Goal: Transaction & Acquisition: Purchase product/service

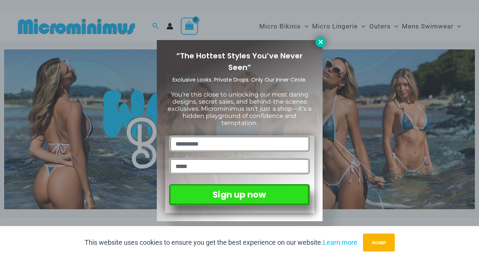
click at [321, 40] on icon at bounding box center [320, 42] width 7 height 7
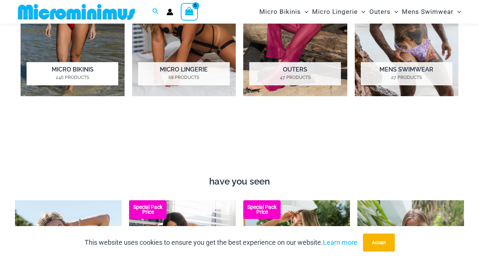
scroll to position [796, 0]
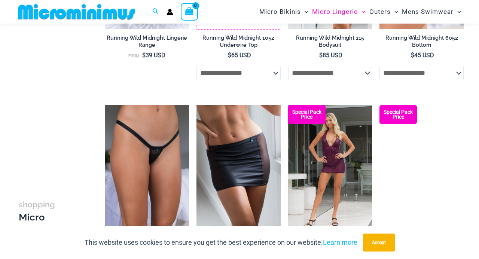
scroll to position [439, 0]
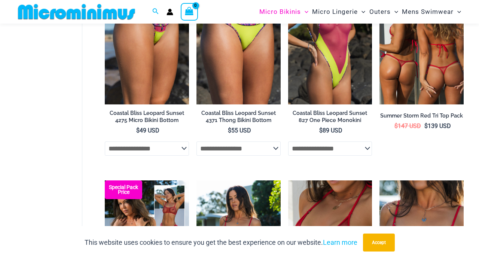
scroll to position [1426, 0]
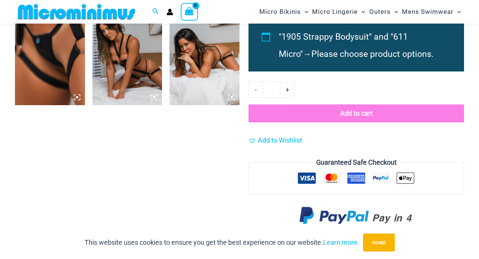
scroll to position [637, 0]
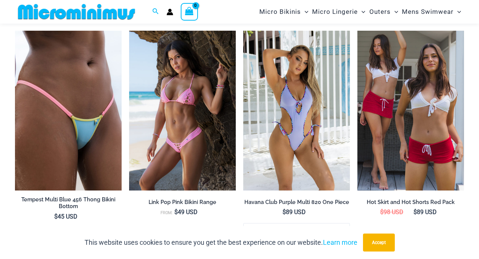
scroll to position [1087, 0]
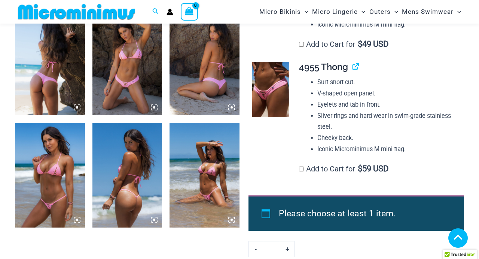
scroll to position [402, 0]
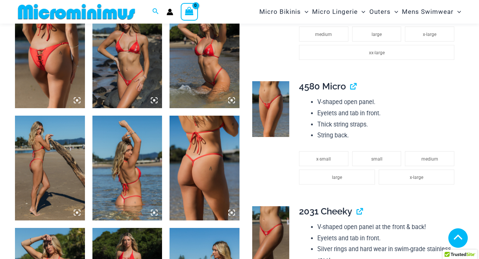
scroll to position [676, 0]
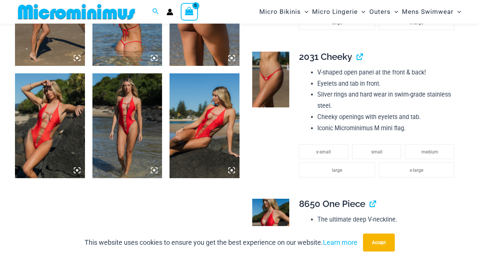
click at [77, 169] on icon at bounding box center [77, 170] width 2 height 2
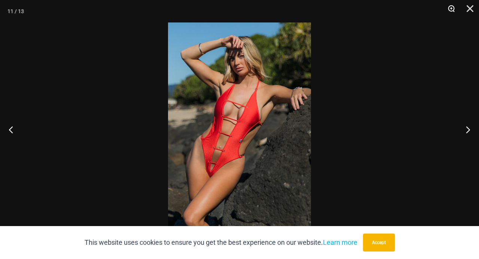
click at [453, 8] on button "Zoom" at bounding box center [448, 11] width 19 height 22
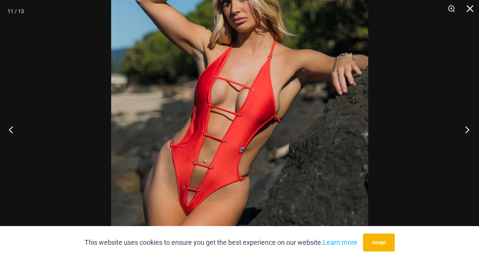
click at [469, 129] on button "Next" at bounding box center [465, 129] width 28 height 37
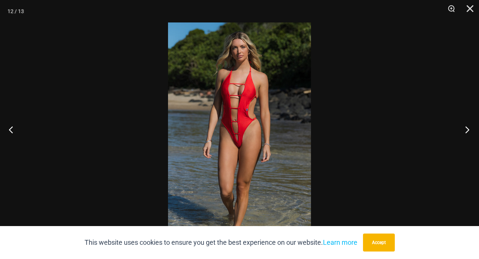
click at [469, 129] on button "Next" at bounding box center [465, 129] width 28 height 37
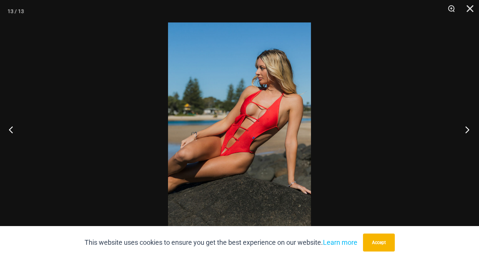
click at [469, 129] on button "Next" at bounding box center [465, 129] width 28 height 37
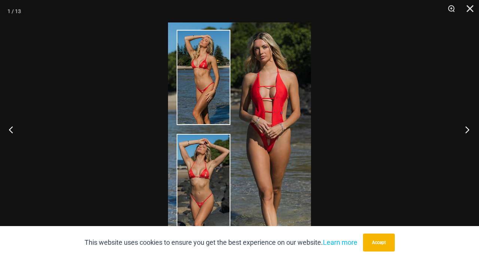
click at [469, 129] on button "Next" at bounding box center [465, 129] width 28 height 37
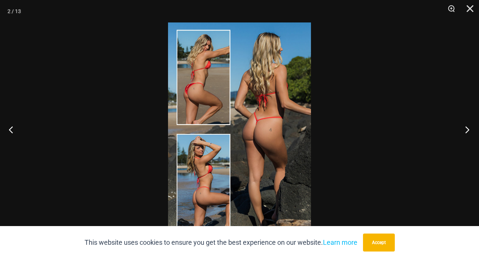
click at [469, 129] on button "Next" at bounding box center [465, 129] width 28 height 37
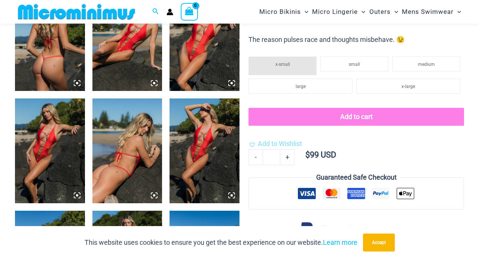
scroll to position [664, 0]
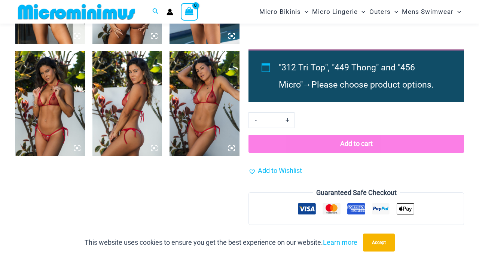
scroll to position [728, 0]
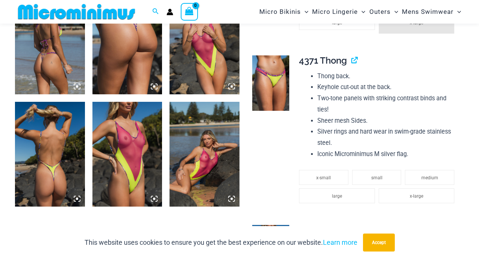
scroll to position [871, 0]
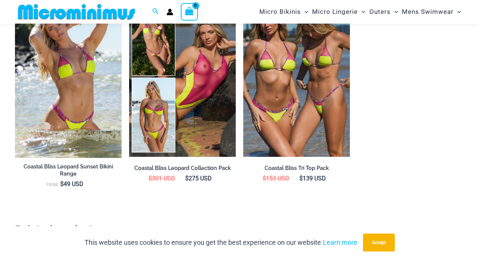
scroll to position [831, 0]
